Goal: Complete application form: Complete application form

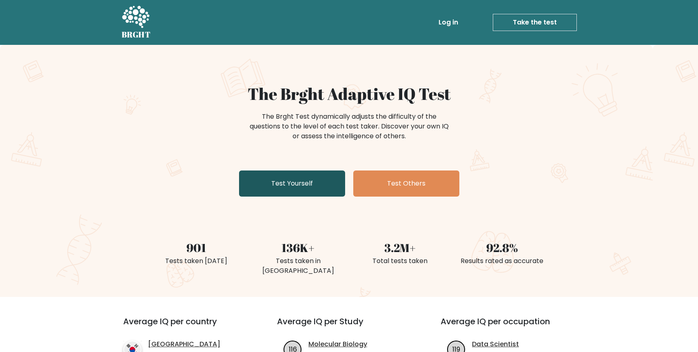
click at [330, 193] on link "Test Yourself" at bounding box center [292, 183] width 106 height 26
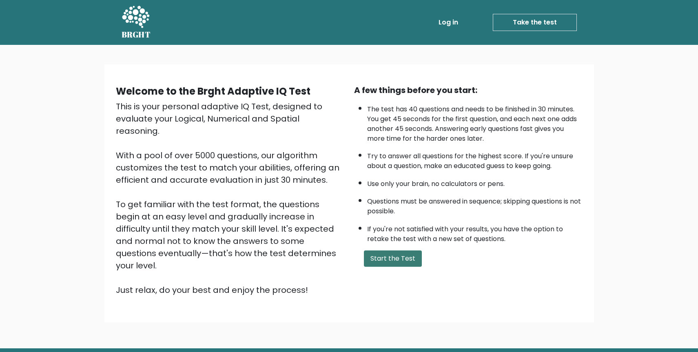
click at [383, 263] on button "Start the Test" at bounding box center [393, 258] width 58 height 16
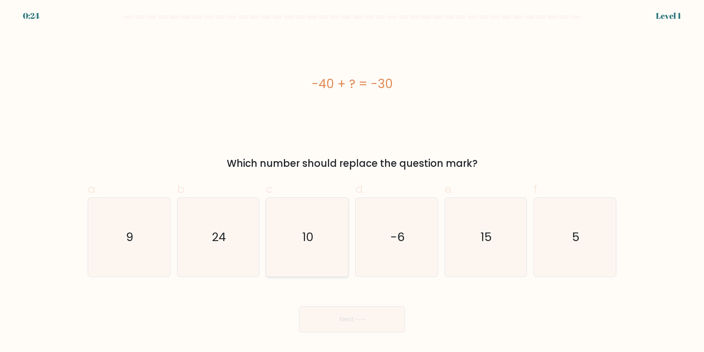
click at [302, 237] on icon "10" at bounding box center [307, 237] width 79 height 79
click at [352, 181] on input "c. 10" at bounding box center [352, 178] width 0 height 5
radio input "true"
click at [349, 316] on button "Next" at bounding box center [352, 319] width 106 height 26
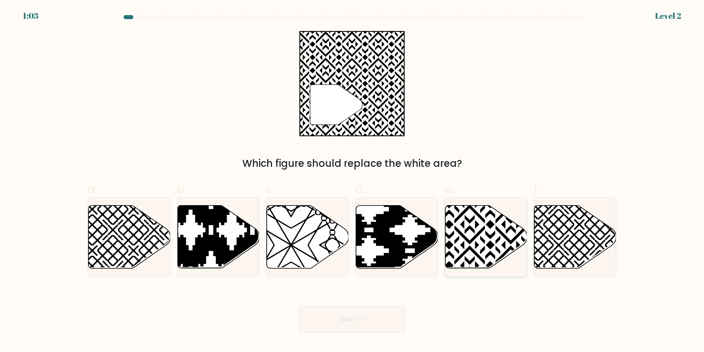
click at [463, 236] on icon at bounding box center [510, 204] width 165 height 165
click at [352, 181] on input "e." at bounding box center [352, 178] width 0 height 5
radio input "true"
click at [365, 324] on button "Next" at bounding box center [352, 319] width 106 height 26
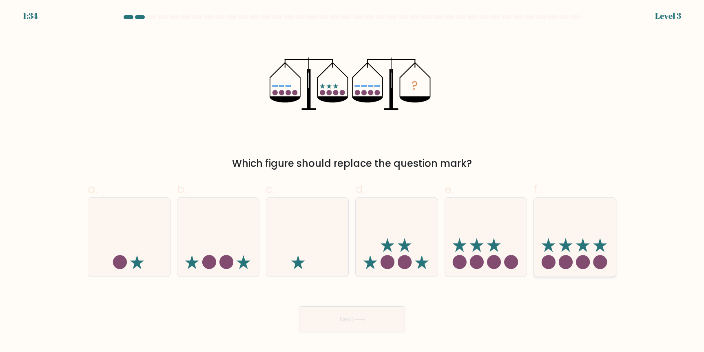
click at [552, 233] on icon at bounding box center [575, 238] width 82 height 68
click at [352, 181] on input "f." at bounding box center [352, 178] width 0 height 5
radio input "true"
click at [356, 321] on button "Next" at bounding box center [352, 319] width 106 height 26
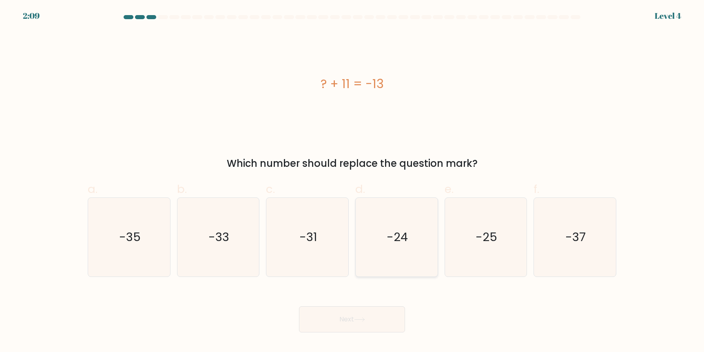
click at [394, 218] on icon "-24" at bounding box center [396, 237] width 79 height 79
click at [352, 181] on input "d. -24" at bounding box center [352, 178] width 0 height 5
radio input "true"
click at [365, 321] on icon at bounding box center [359, 319] width 11 height 4
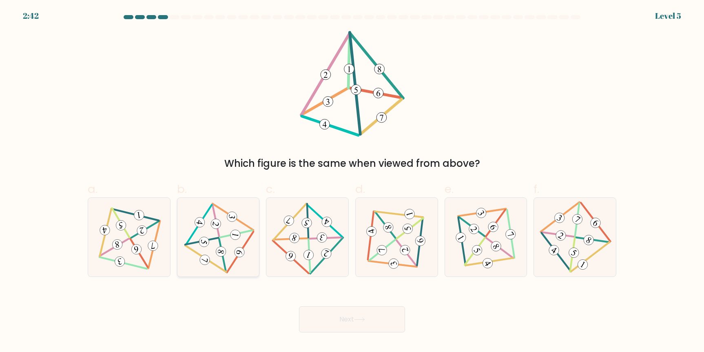
click at [239, 234] on 711 at bounding box center [236, 235] width 12 height 12
click at [352, 181] on input "b." at bounding box center [352, 178] width 0 height 5
radio input "true"
click at [337, 319] on button "Next" at bounding box center [352, 319] width 106 height 26
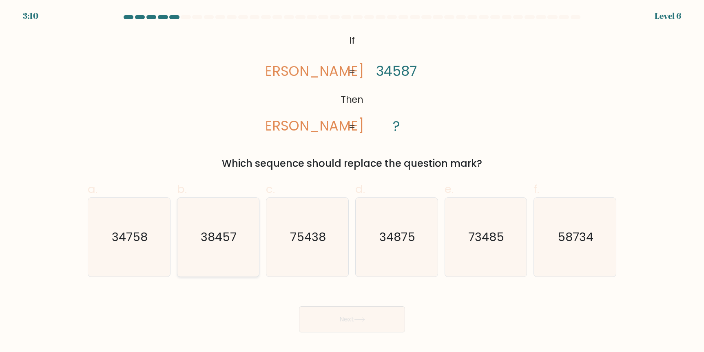
click at [218, 240] on text "38457" at bounding box center [219, 237] width 36 height 16
click at [352, 181] on input "b. 38457" at bounding box center [352, 178] width 0 height 5
radio input "true"
click at [361, 316] on button "Next" at bounding box center [352, 319] width 106 height 26
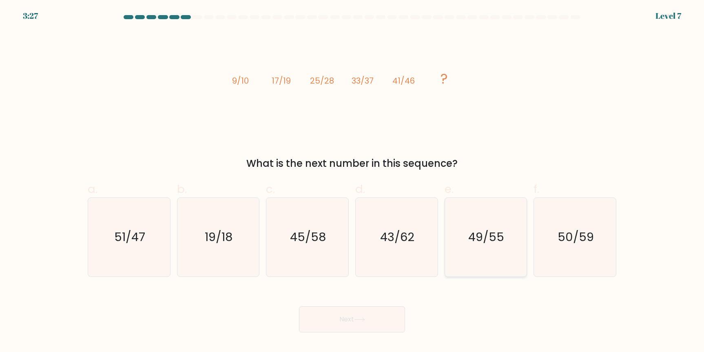
click at [474, 217] on icon "49/55" at bounding box center [485, 237] width 79 height 79
click at [352, 181] on input "e. 49/55" at bounding box center [352, 178] width 0 height 5
radio input "true"
click at [370, 313] on button "Next" at bounding box center [352, 319] width 106 height 26
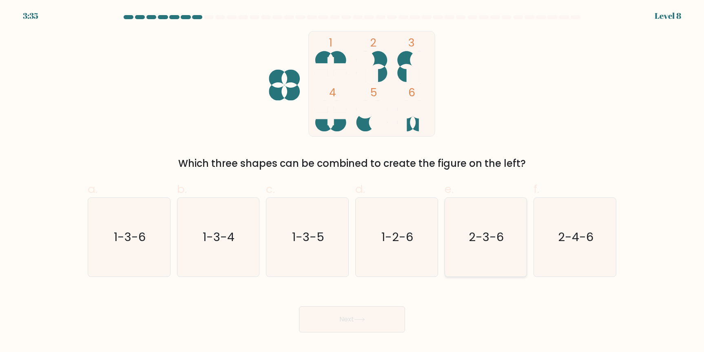
click at [473, 226] on icon "2-3-6" at bounding box center [485, 237] width 79 height 79
click at [352, 181] on input "e. 2-3-6" at bounding box center [352, 178] width 0 height 5
radio input "true"
click at [389, 331] on button "Next" at bounding box center [352, 319] width 106 height 26
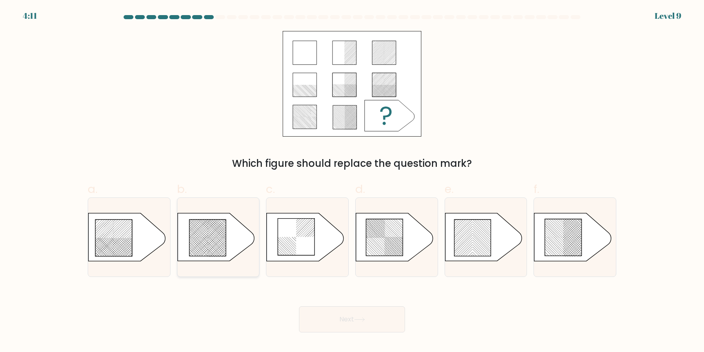
click at [214, 235] on icon at bounding box center [207, 238] width 37 height 37
click at [352, 181] on input "b." at bounding box center [352, 178] width 0 height 5
radio input "true"
click at [353, 318] on button "Next" at bounding box center [352, 319] width 106 height 26
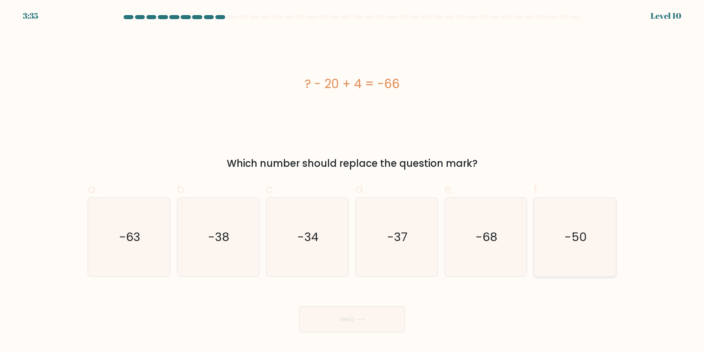
click at [569, 235] on text "-50" at bounding box center [575, 237] width 22 height 16
click at [352, 181] on input "f. -50" at bounding box center [352, 178] width 0 height 5
radio input "true"
click at [386, 318] on button "Next" at bounding box center [352, 319] width 106 height 26
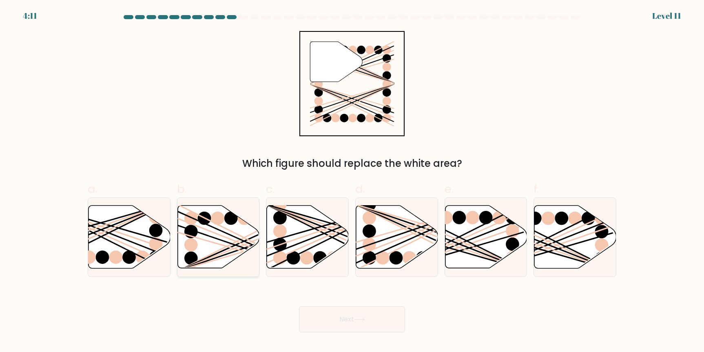
click at [230, 233] on icon at bounding box center [218, 237] width 82 height 63
click at [352, 181] on input "b." at bounding box center [352, 178] width 0 height 5
radio input "true"
click at [334, 314] on button "Next" at bounding box center [352, 319] width 106 height 26
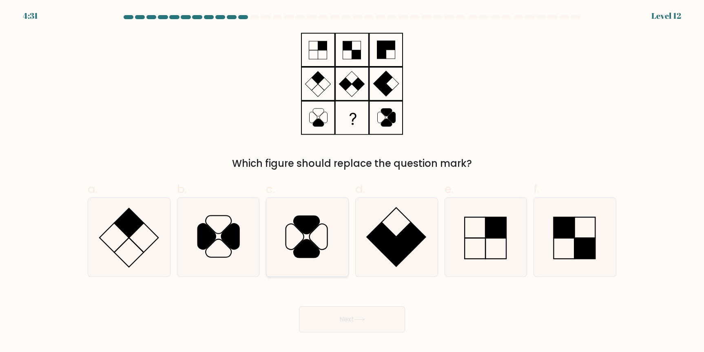
click at [325, 248] on icon at bounding box center [307, 237] width 79 height 79
click at [352, 181] on input "c." at bounding box center [352, 178] width 0 height 5
radio input "true"
click at [368, 314] on button "Next" at bounding box center [352, 319] width 106 height 26
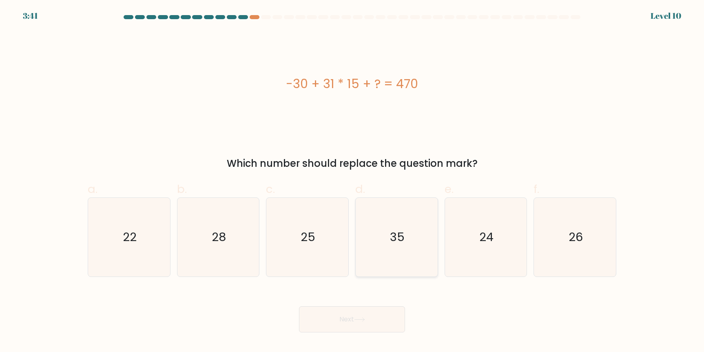
click at [389, 248] on icon "35" at bounding box center [396, 237] width 79 height 79
click at [352, 181] on input "d. 35" at bounding box center [352, 178] width 0 height 5
radio input "true"
click at [370, 312] on button "Next" at bounding box center [352, 319] width 106 height 26
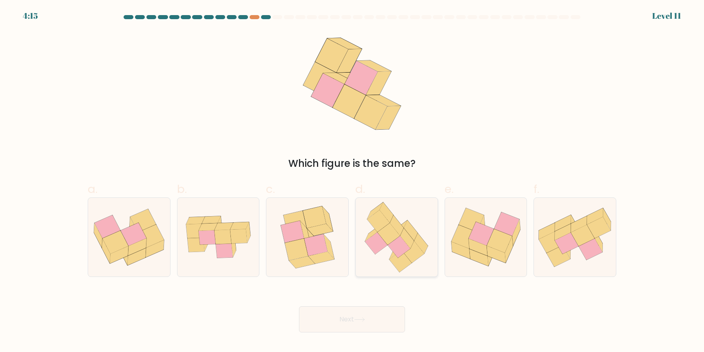
click at [381, 236] on icon at bounding box center [389, 234] width 22 height 22
click at [352, 181] on input "d." at bounding box center [352, 178] width 0 height 5
radio input "true"
click at [376, 319] on button "Next" at bounding box center [352, 319] width 106 height 26
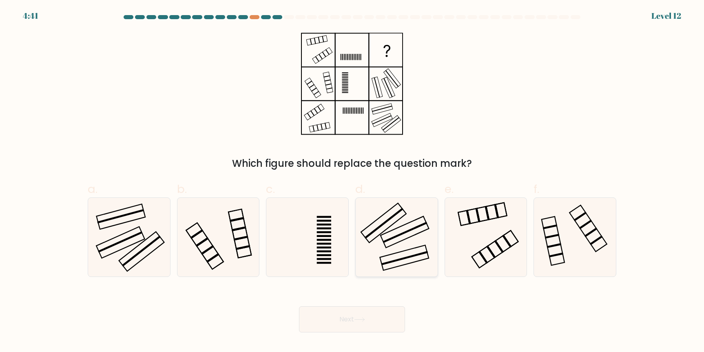
click at [390, 212] on icon at bounding box center [396, 237] width 79 height 79
click at [352, 181] on input "d." at bounding box center [352, 178] width 0 height 5
radio input "true"
click at [361, 322] on button "Next" at bounding box center [352, 319] width 106 height 26
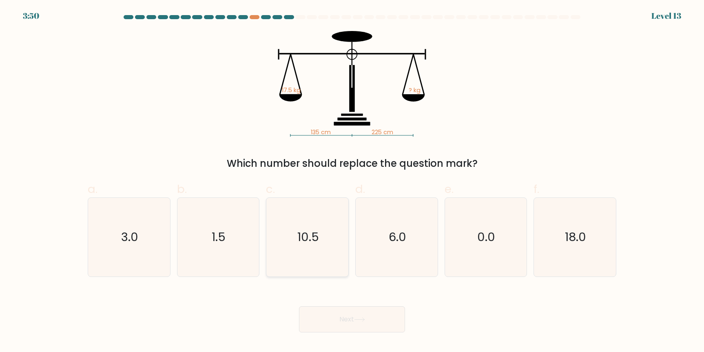
click at [295, 206] on icon "10.5" at bounding box center [307, 237] width 79 height 79
click at [352, 181] on input "c. 10.5" at bounding box center [352, 178] width 0 height 5
radio input "true"
click at [336, 303] on div "Next" at bounding box center [352, 310] width 538 height 46
click at [339, 313] on button "Next" at bounding box center [352, 319] width 106 height 26
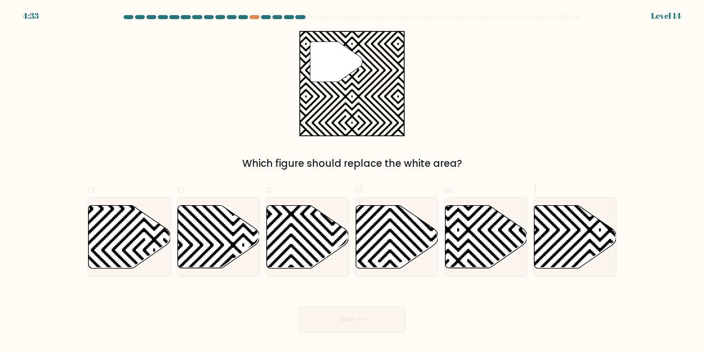
click at [383, 318] on button "Next" at bounding box center [352, 319] width 106 height 26
click at [128, 251] on icon at bounding box center [130, 237] width 82 height 63
click at [352, 181] on input "a." at bounding box center [352, 178] width 0 height 5
radio input "true"
click at [315, 316] on button "Next" at bounding box center [352, 319] width 106 height 26
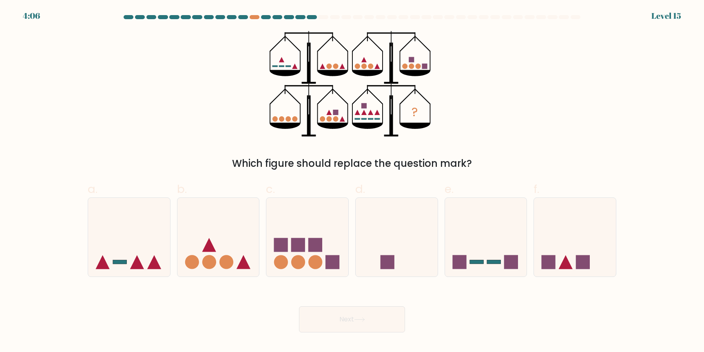
click at [334, 180] on div "a. b. c." at bounding box center [351, 225] width 535 height 103
click at [310, 236] on icon at bounding box center [307, 238] width 82 height 68
click at [352, 181] on input "c." at bounding box center [352, 178] width 0 height 5
radio input "true"
click at [351, 328] on button "Next" at bounding box center [352, 319] width 106 height 26
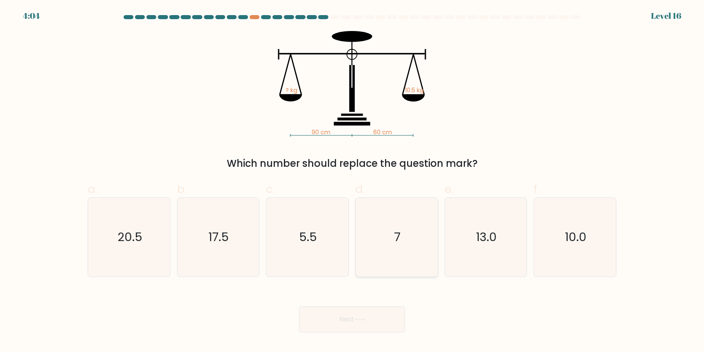
click at [382, 226] on icon "7" at bounding box center [396, 237] width 79 height 79
click at [352, 181] on input "d. 7" at bounding box center [352, 178] width 0 height 5
radio input "true"
click at [376, 307] on button "Next" at bounding box center [352, 319] width 106 height 26
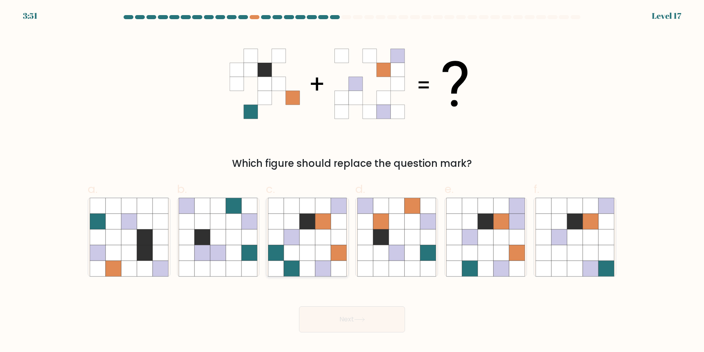
click at [313, 210] on icon at bounding box center [306, 205] width 15 height 15
click at [352, 181] on input "c." at bounding box center [352, 178] width 0 height 5
radio input "true"
click at [339, 327] on button "Next" at bounding box center [352, 319] width 106 height 26
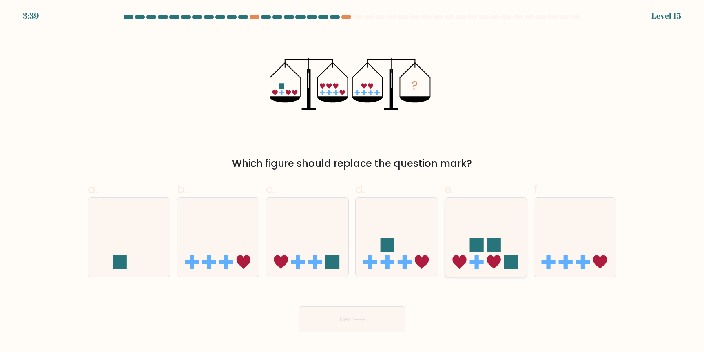
click at [476, 245] on rect at bounding box center [476, 245] width 14 height 14
click at [352, 181] on input "e." at bounding box center [352, 178] width 0 height 5
radio input "true"
click at [400, 316] on button "Next" at bounding box center [352, 319] width 106 height 26
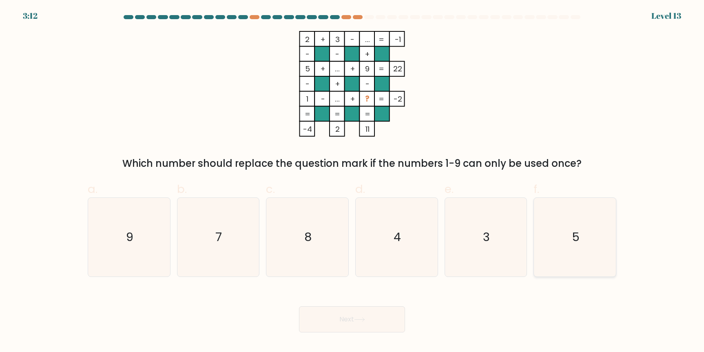
click at [580, 239] on icon "5" at bounding box center [575, 237] width 79 height 79
click at [352, 181] on input "f. 5" at bounding box center [352, 178] width 0 height 5
radio input "true"
click at [330, 316] on button "Next" at bounding box center [352, 319] width 106 height 26
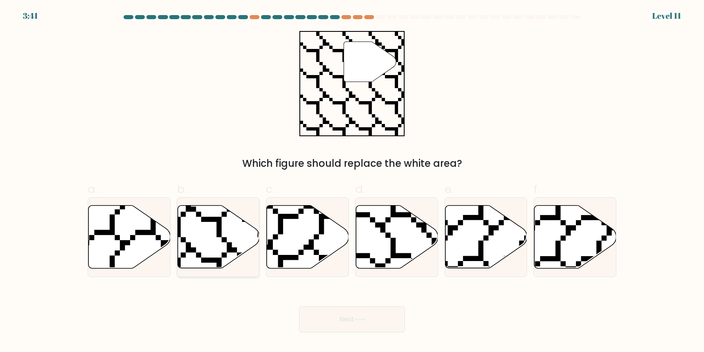
click at [206, 236] on icon at bounding box center [218, 237] width 82 height 63
click at [352, 181] on input "b." at bounding box center [352, 178] width 0 height 5
radio input "true"
click at [382, 329] on button "Next" at bounding box center [352, 319] width 106 height 26
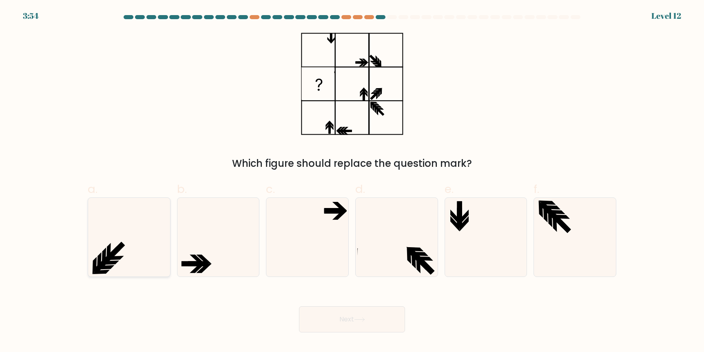
click at [112, 241] on icon at bounding box center [129, 237] width 79 height 79
click at [352, 181] on input "a." at bounding box center [352, 178] width 0 height 5
radio input "true"
click at [386, 326] on button "Next" at bounding box center [352, 319] width 106 height 26
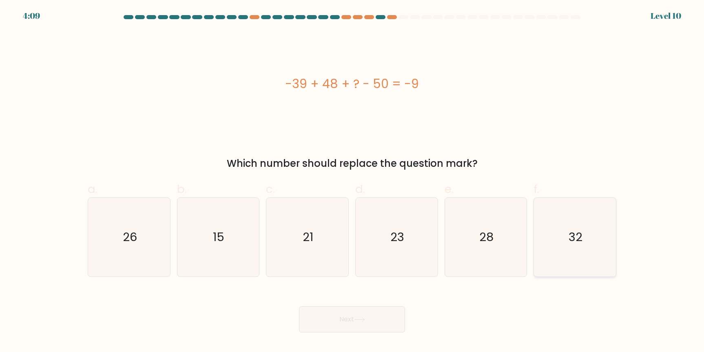
click at [582, 216] on icon "32" at bounding box center [575, 237] width 79 height 79
click at [352, 181] on input "f. 32" at bounding box center [352, 178] width 0 height 5
radio input "true"
click at [364, 320] on icon at bounding box center [359, 320] width 10 height 4
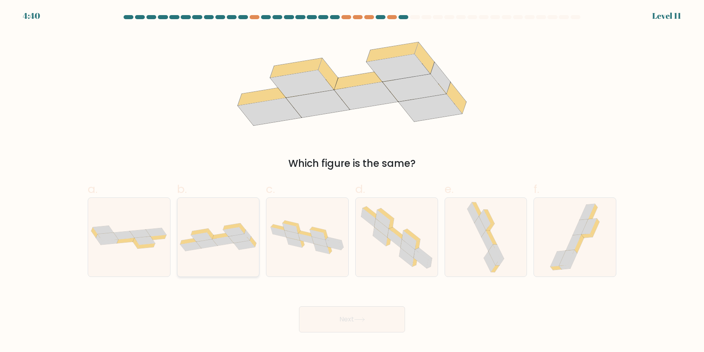
click at [242, 236] on icon at bounding box center [238, 238] width 21 height 9
click at [352, 181] on input "b." at bounding box center [352, 178] width 0 height 5
radio input "true"
click at [337, 320] on button "Next" at bounding box center [352, 319] width 106 height 26
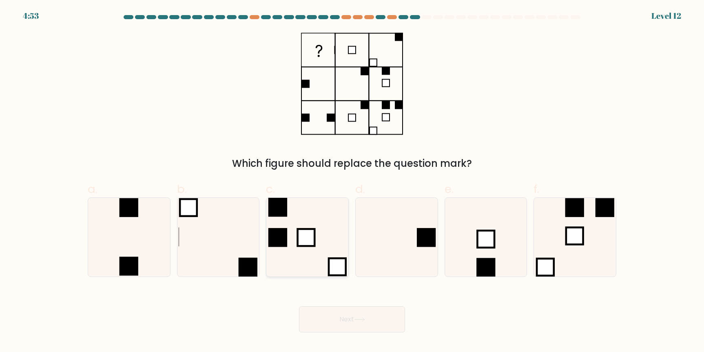
click at [336, 222] on icon at bounding box center [307, 237] width 79 height 79
click at [352, 181] on input "c." at bounding box center [352, 178] width 0 height 5
radio input "true"
click at [350, 321] on button "Next" at bounding box center [352, 319] width 106 height 26
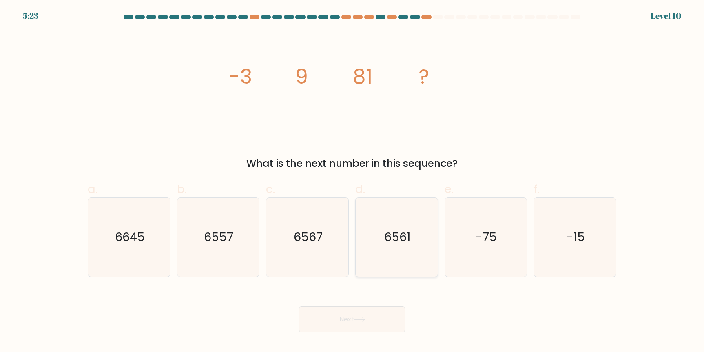
click at [385, 229] on text "6561" at bounding box center [397, 237] width 26 height 16
click at [352, 181] on input "d. 6561" at bounding box center [352, 178] width 0 height 5
radio input "true"
click at [385, 325] on button "Next" at bounding box center [352, 319] width 106 height 26
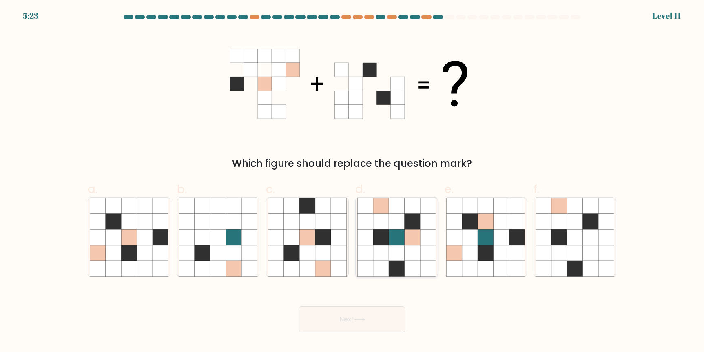
click at [395, 269] on icon at bounding box center [396, 268] width 15 height 15
click at [352, 181] on input "d." at bounding box center [352, 178] width 0 height 5
radio input "true"
click at [389, 323] on button "Next" at bounding box center [352, 319] width 106 height 26
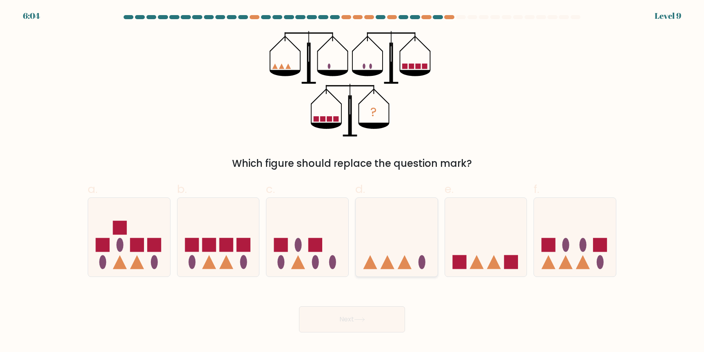
click at [412, 226] on icon at bounding box center [397, 238] width 82 height 68
click at [352, 181] on input "d." at bounding box center [352, 178] width 0 height 5
radio input "true"
click at [372, 333] on body "6:04 Level 9" at bounding box center [352, 176] width 704 height 352
click at [382, 310] on button "Next" at bounding box center [352, 319] width 106 height 26
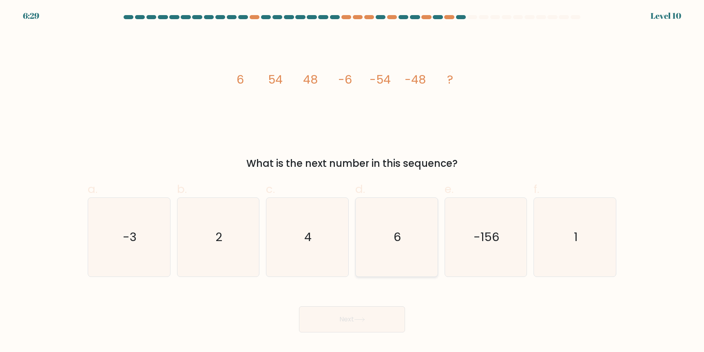
click at [385, 209] on icon "6" at bounding box center [396, 237] width 79 height 79
click at [352, 181] on input "d. 6" at bounding box center [352, 178] width 0 height 5
radio input "true"
click at [392, 319] on button "Next" at bounding box center [352, 319] width 106 height 26
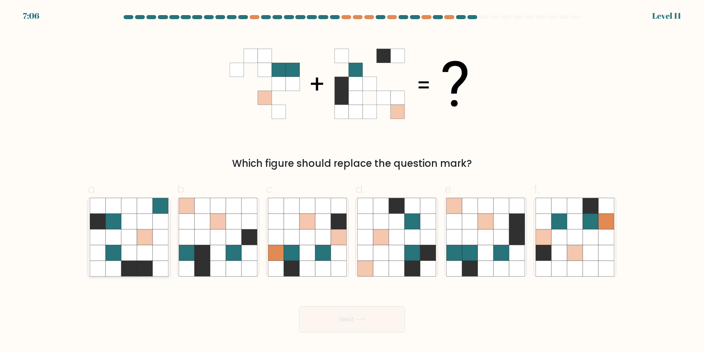
click at [138, 250] on icon at bounding box center [144, 252] width 15 height 15
click at [352, 181] on input "a." at bounding box center [352, 178] width 0 height 5
radio input "true"
click at [354, 332] on button "Next" at bounding box center [352, 319] width 106 height 26
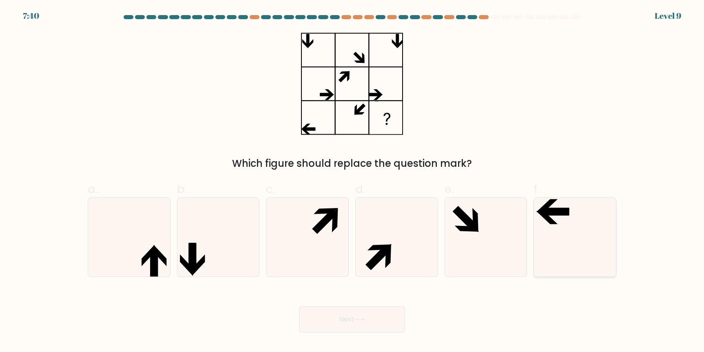
click at [544, 213] on icon at bounding box center [555, 211] width 28 height 7
click at [352, 181] on input "f." at bounding box center [352, 178] width 0 height 5
radio input "true"
click at [383, 323] on button "Next" at bounding box center [352, 319] width 106 height 26
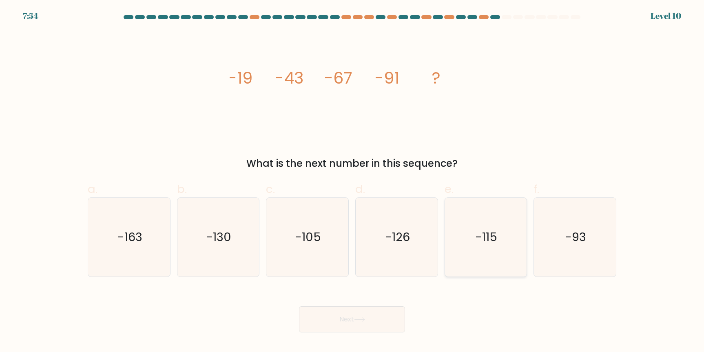
click at [500, 221] on icon "-115" at bounding box center [485, 237] width 79 height 79
click at [352, 181] on input "e. -115" at bounding box center [352, 178] width 0 height 5
radio input "true"
click at [389, 318] on button "Next" at bounding box center [352, 319] width 106 height 26
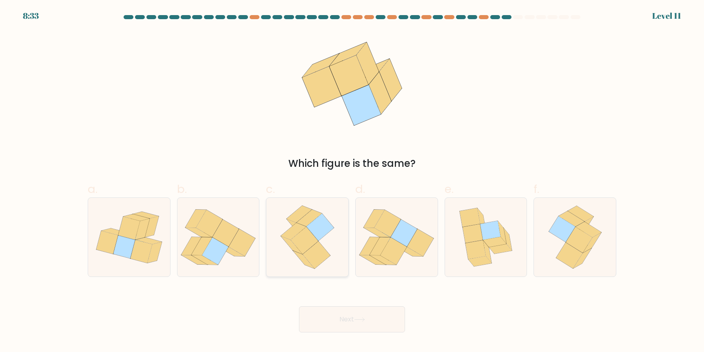
click at [314, 238] on icon at bounding box center [305, 240] width 28 height 27
click at [352, 181] on input "c." at bounding box center [352, 178] width 0 height 5
radio input "true"
click at [365, 322] on icon at bounding box center [359, 319] width 11 height 4
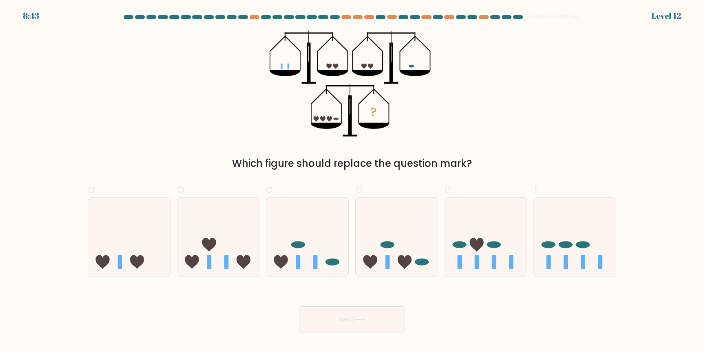
drag, startPoint x: 389, startPoint y: 232, endPoint x: 390, endPoint y: 278, distance: 45.7
click at [389, 232] on icon at bounding box center [397, 238] width 82 height 68
click at [352, 181] on input "d." at bounding box center [352, 178] width 0 height 5
radio input "true"
click at [385, 319] on button "Next" at bounding box center [352, 319] width 106 height 26
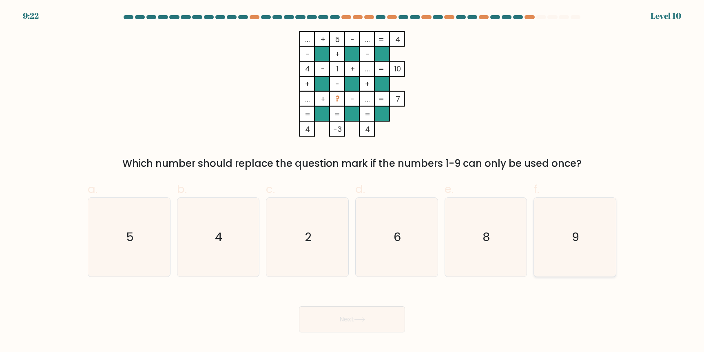
click at [570, 220] on icon "9" at bounding box center [575, 237] width 79 height 79
click at [352, 181] on input "f. 9" at bounding box center [352, 178] width 0 height 5
radio input "true"
click at [371, 327] on button "Next" at bounding box center [352, 319] width 106 height 26
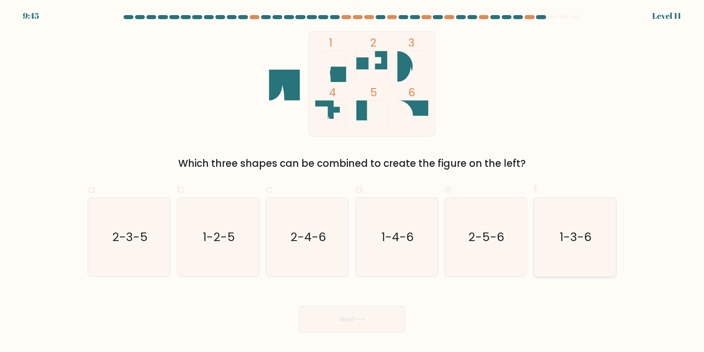
click at [593, 245] on icon "1-3-6" at bounding box center [575, 237] width 79 height 79
click at [352, 181] on input "f. 1-3-6" at bounding box center [352, 178] width 0 height 5
radio input "true"
click at [363, 329] on button "Next" at bounding box center [352, 319] width 106 height 26
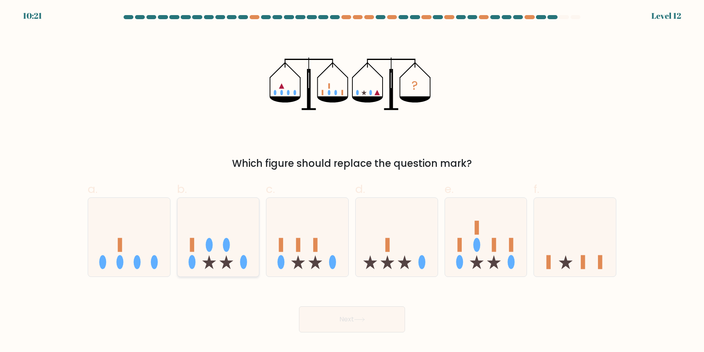
click at [224, 233] on icon at bounding box center [218, 238] width 82 height 68
click at [352, 181] on input "b." at bounding box center [352, 178] width 0 height 5
radio input "true"
click at [365, 312] on button "Next" at bounding box center [352, 319] width 106 height 26
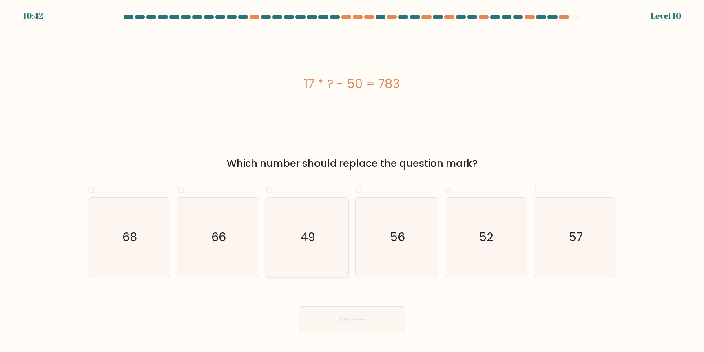
click at [285, 240] on icon "49" at bounding box center [307, 237] width 79 height 79
click at [352, 181] on input "c. 49" at bounding box center [352, 178] width 0 height 5
radio input "true"
click at [336, 324] on button "Next" at bounding box center [352, 319] width 106 height 26
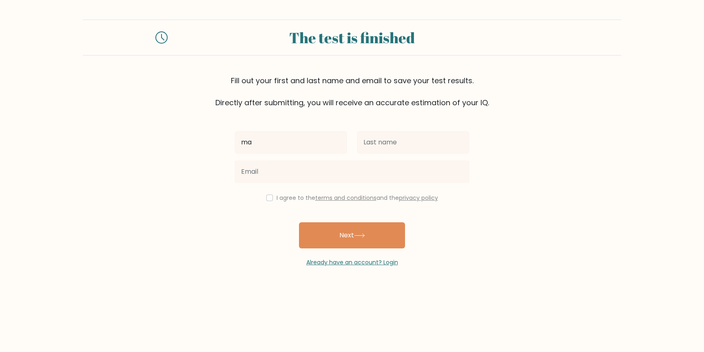
type input "m"
type input "Mark"
type input "Stevens"
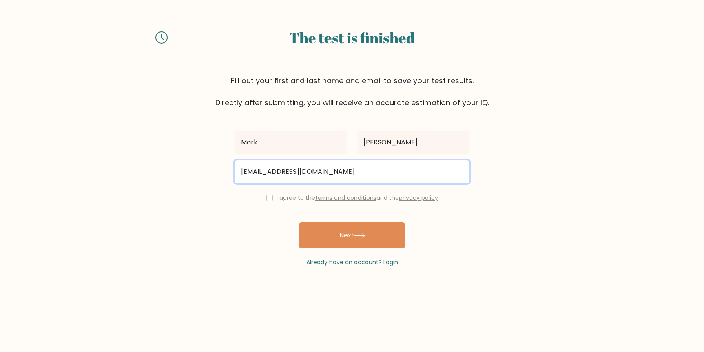
type input "markd1112005@yahoo.com"
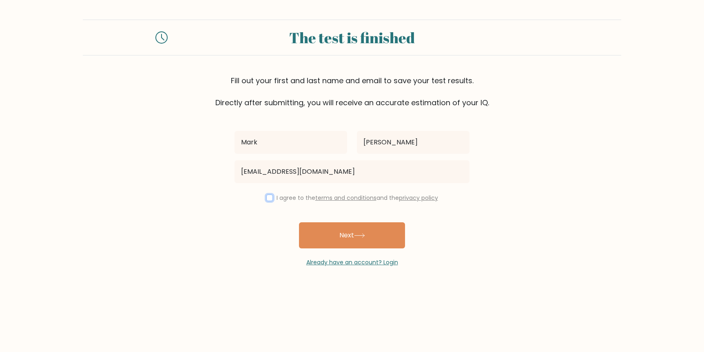
click at [269, 199] on input "checkbox" at bounding box center [269, 198] width 7 height 7
checkbox input "true"
click at [319, 230] on button "Next" at bounding box center [352, 235] width 106 height 26
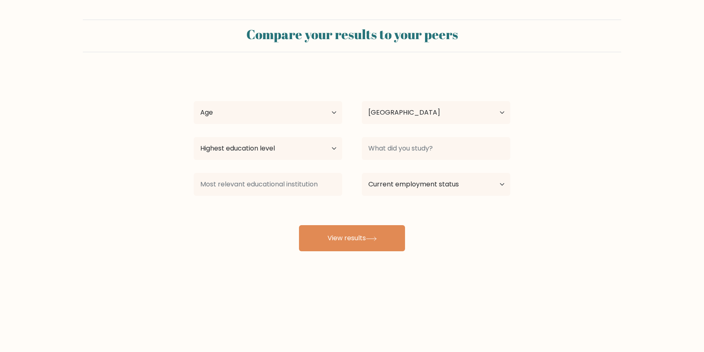
select select "US"
click at [323, 119] on select "Age Under 18 years old 18-24 years old 25-34 years old 35-44 years old 45-54 ye…" at bounding box center [268, 112] width 148 height 23
select select "35_44"
click at [194, 101] on select "Age Under 18 years old 18-24 years old 25-34 years old 35-44 years old 45-54 ye…" at bounding box center [268, 112] width 148 height 23
click at [320, 142] on select "Highest education level No schooling Primary Lower Secondary Upper Secondary Oc…" at bounding box center [268, 148] width 148 height 23
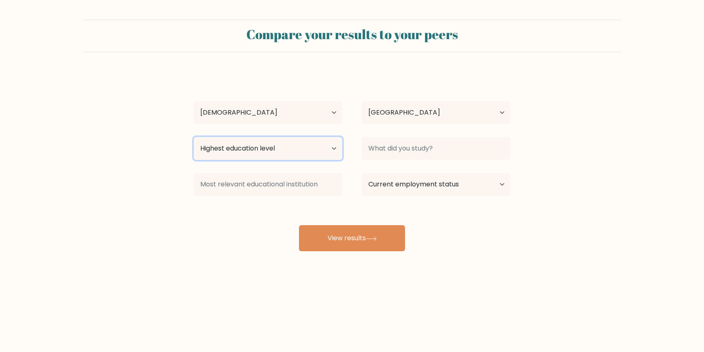
select select "upper_secondary"
click at [194, 137] on select "Highest education level No schooling Primary Lower Secondary Upper Secondary Oc…" at bounding box center [268, 148] width 148 height 23
click at [415, 185] on select "Current employment status Employed Student Retired Other / prefer not to answer" at bounding box center [436, 184] width 148 height 23
select select "other"
click at [362, 173] on select "Current employment status Employed Student Retired Other / prefer not to answer" at bounding box center [436, 184] width 148 height 23
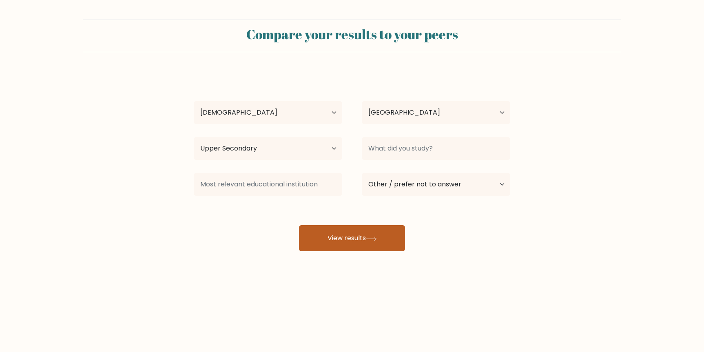
drag, startPoint x: 367, startPoint y: 240, endPoint x: 373, endPoint y: 241, distance: 6.7
click at [366, 240] on button "View results" at bounding box center [352, 238] width 106 height 26
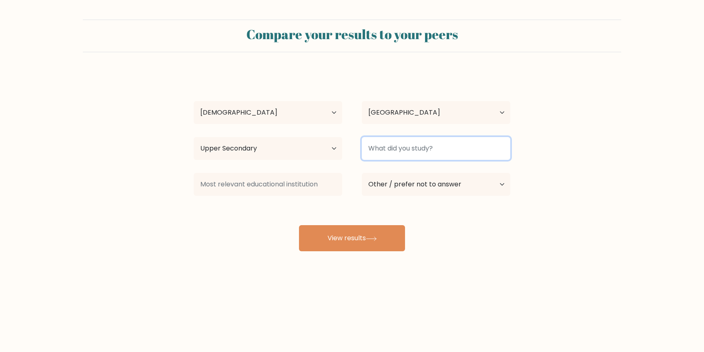
click at [405, 143] on input at bounding box center [436, 148] width 148 height 23
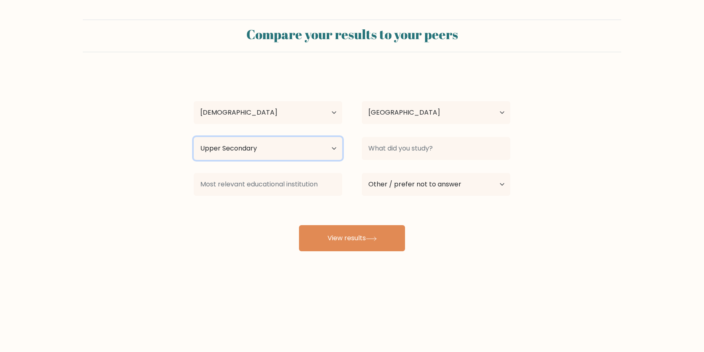
click at [294, 147] on select "Highest education level No schooling Primary Lower Secondary Upper Secondary Oc…" at bounding box center [268, 148] width 148 height 23
select select "primary"
click at [194, 137] on select "Highest education level No schooling Primary Lower Secondary Upper Secondary Oc…" at bounding box center [268, 148] width 148 height 23
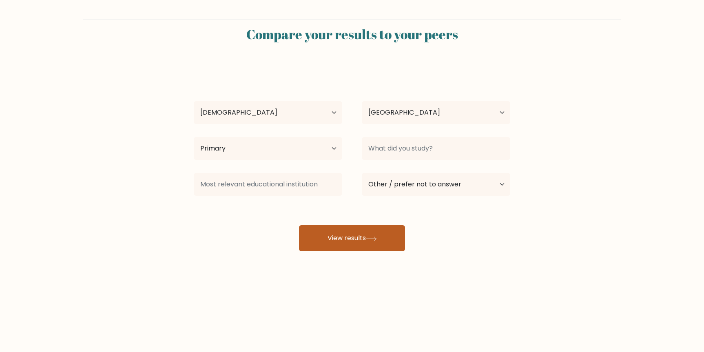
click at [377, 228] on button "View results" at bounding box center [352, 238] width 106 height 26
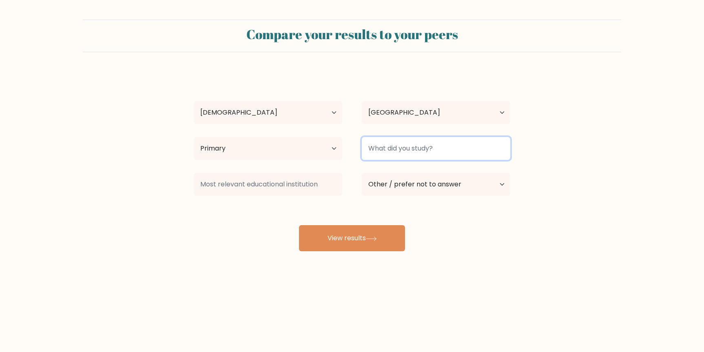
click at [422, 152] on input at bounding box center [436, 148] width 148 height 23
type input "Basic"
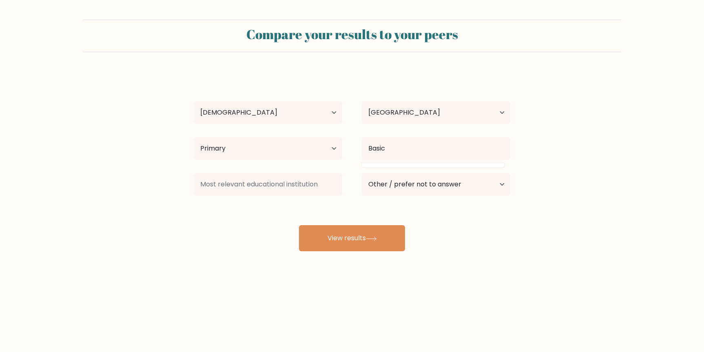
click at [347, 224] on div "Mark Stevens Age Under 18 years old 18-24 years old 25-34 years old 35-44 years…" at bounding box center [352, 161] width 326 height 179
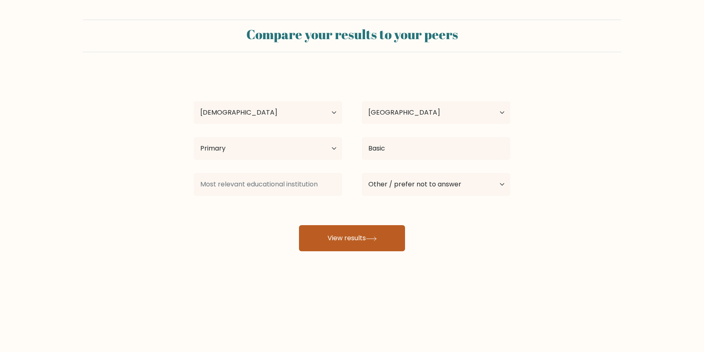
click at [347, 235] on button "View results" at bounding box center [352, 238] width 106 height 26
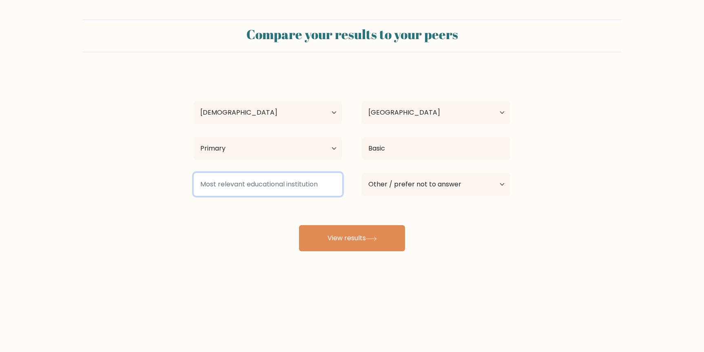
click at [251, 177] on input at bounding box center [268, 184] width 148 height 23
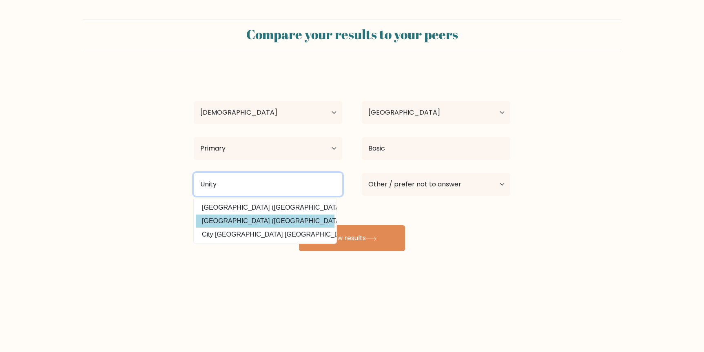
type input "Unity"
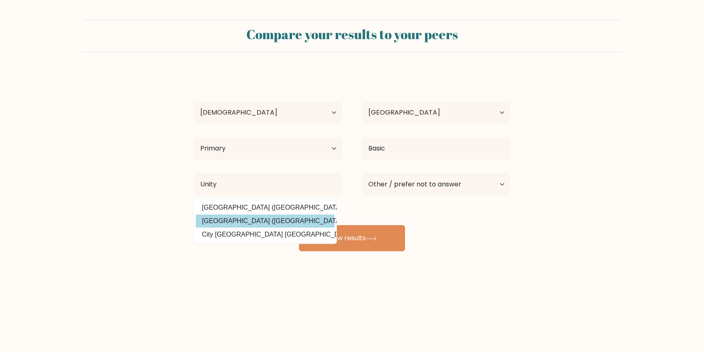
click at [260, 226] on div "Mark Stevens Age Under 18 years old 18-24 years old 25-34 years old 35-44 years…" at bounding box center [352, 161] width 326 height 179
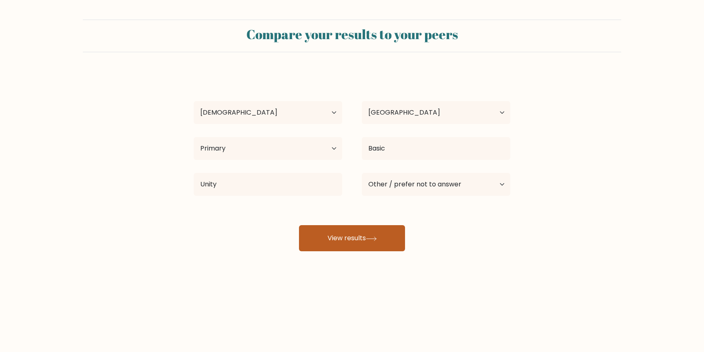
click at [339, 242] on button "View results" at bounding box center [352, 238] width 106 height 26
